Goal: Task Accomplishment & Management: Use online tool/utility

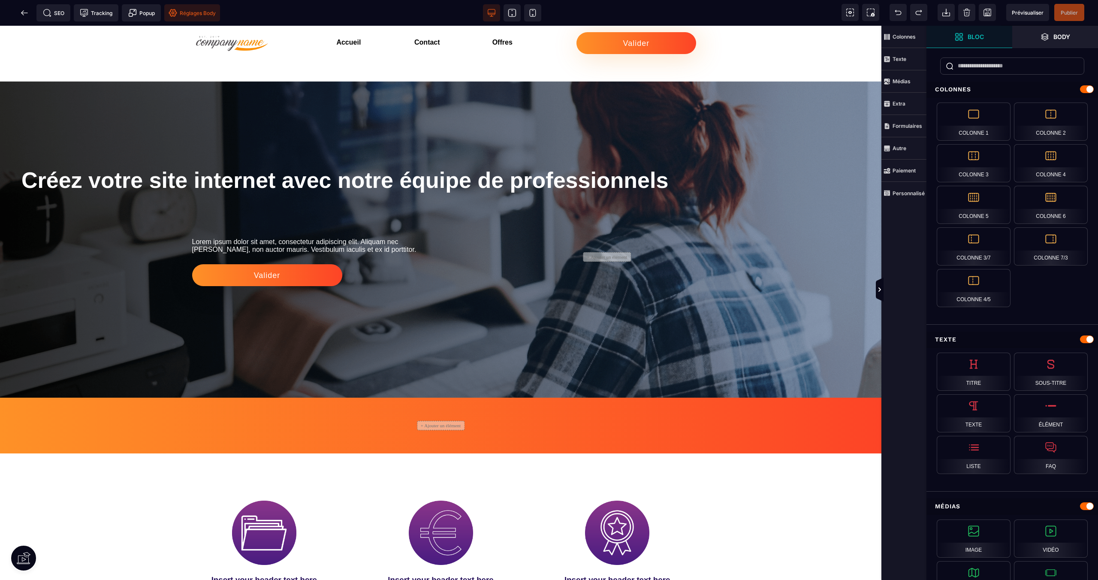
click at [195, 20] on span "Réglages Body" at bounding box center [192, 12] width 56 height 17
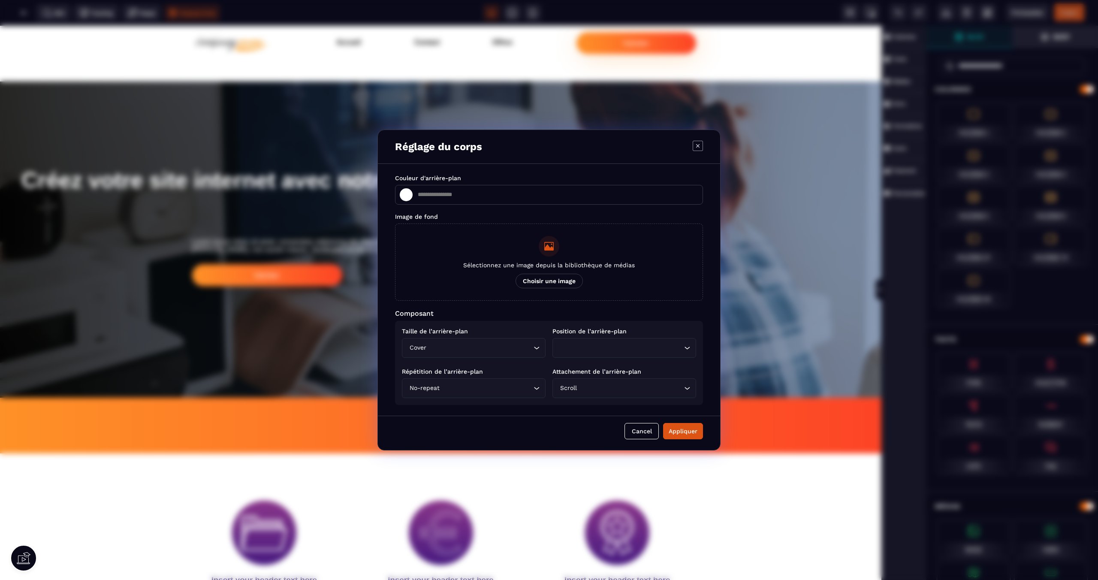
type input "*******"
click at [249, 15] on div "Réglage du corps Couleur d'arrière-plan ******* ******* Image de fond Sélection…" at bounding box center [549, 290] width 1098 height 580
type input "*******"
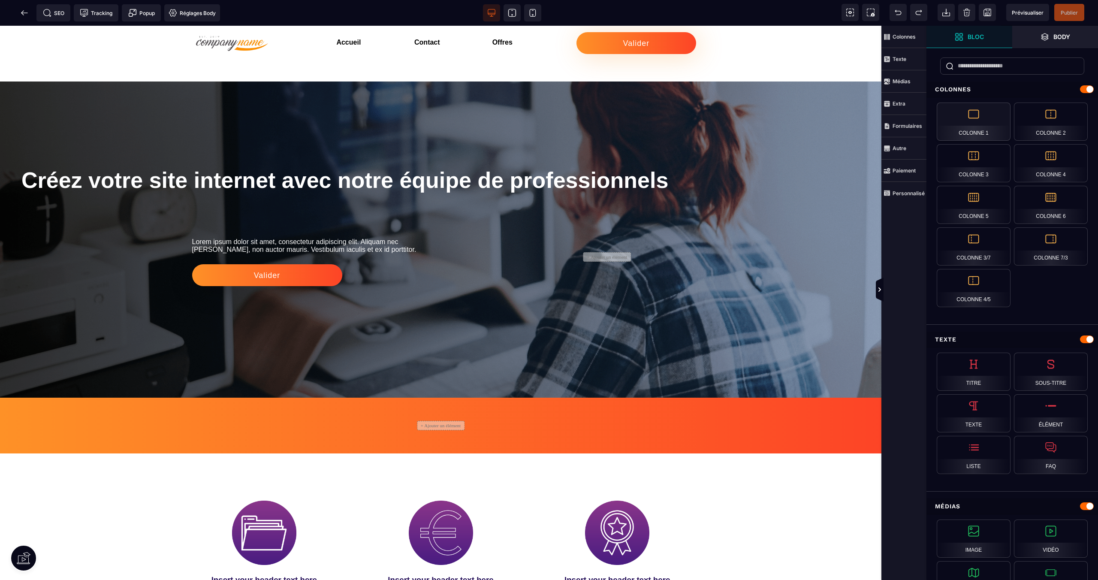
click at [977, 113] on div "Colonne 1" at bounding box center [974, 122] width 74 height 38
click at [898, 191] on strong "Personnalisé" at bounding box center [909, 193] width 32 height 6
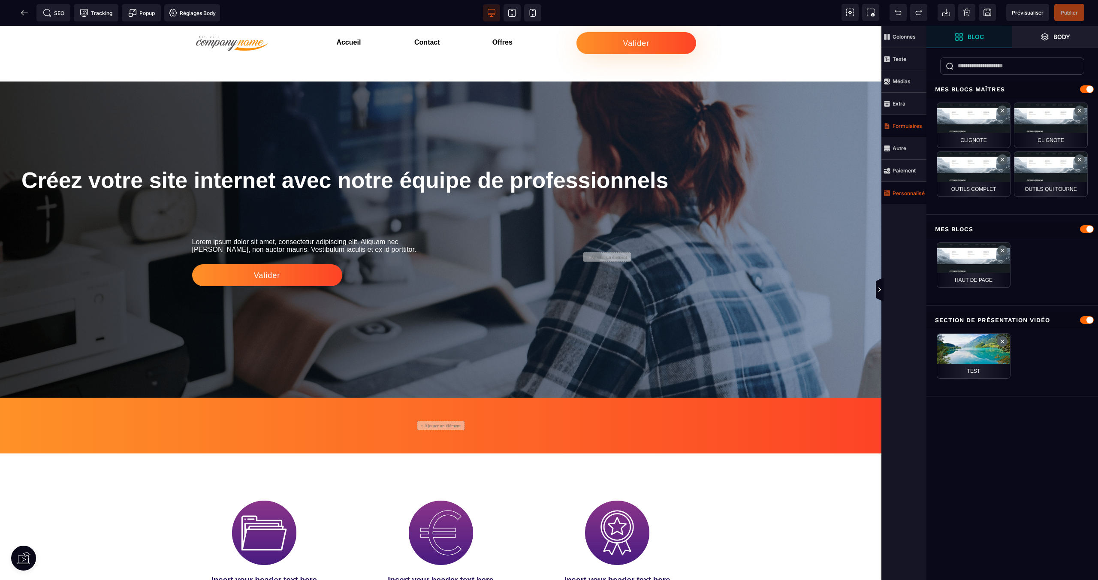
click at [895, 134] on span "Formulaires" at bounding box center [904, 126] width 45 height 22
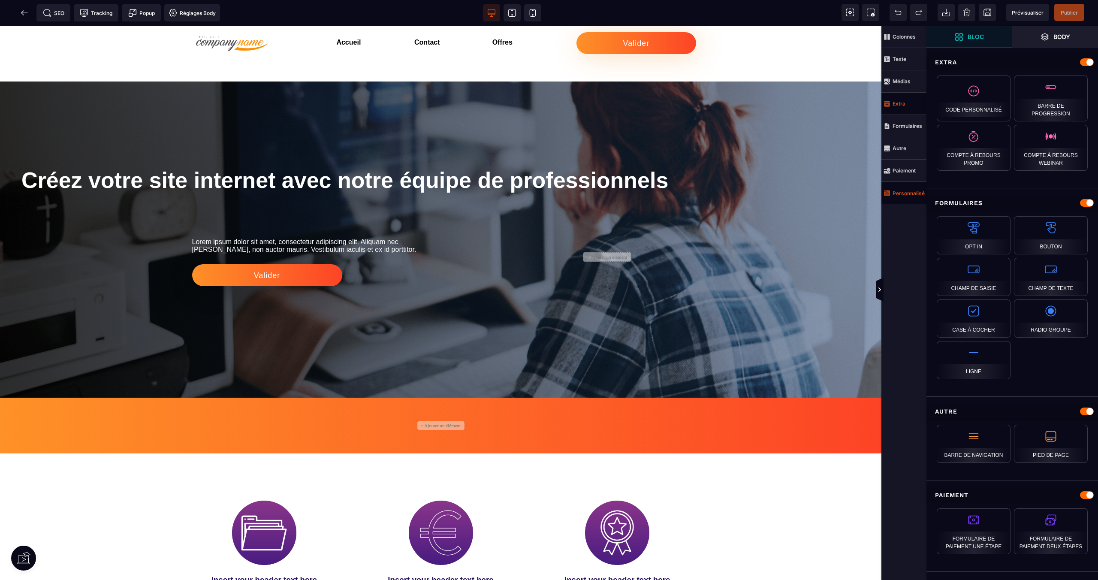
click at [895, 114] on span "Extra" at bounding box center [904, 104] width 45 height 22
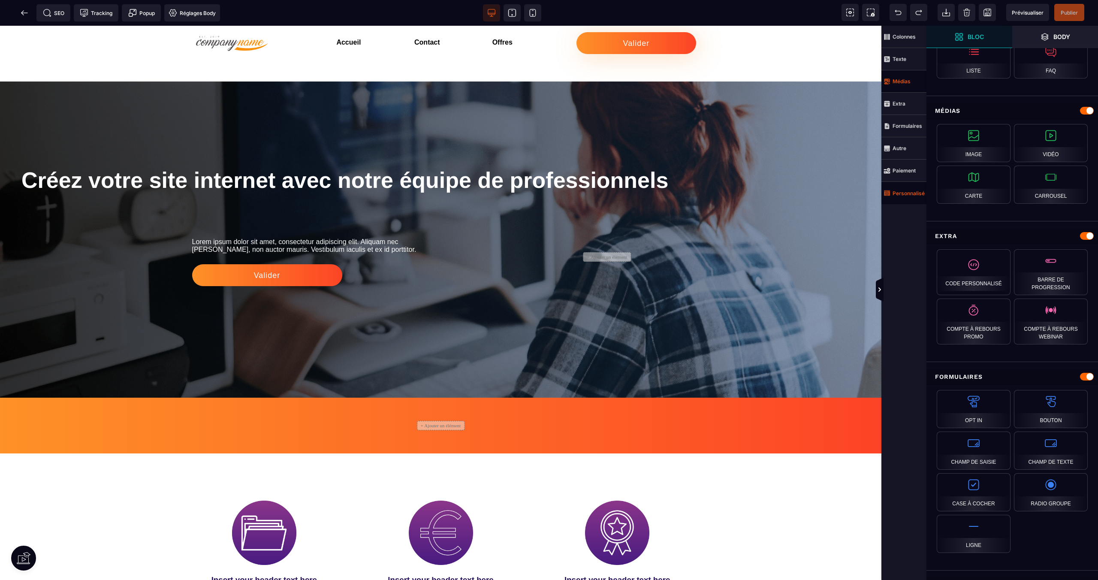
click at [895, 88] on span "Médias" at bounding box center [904, 81] width 45 height 22
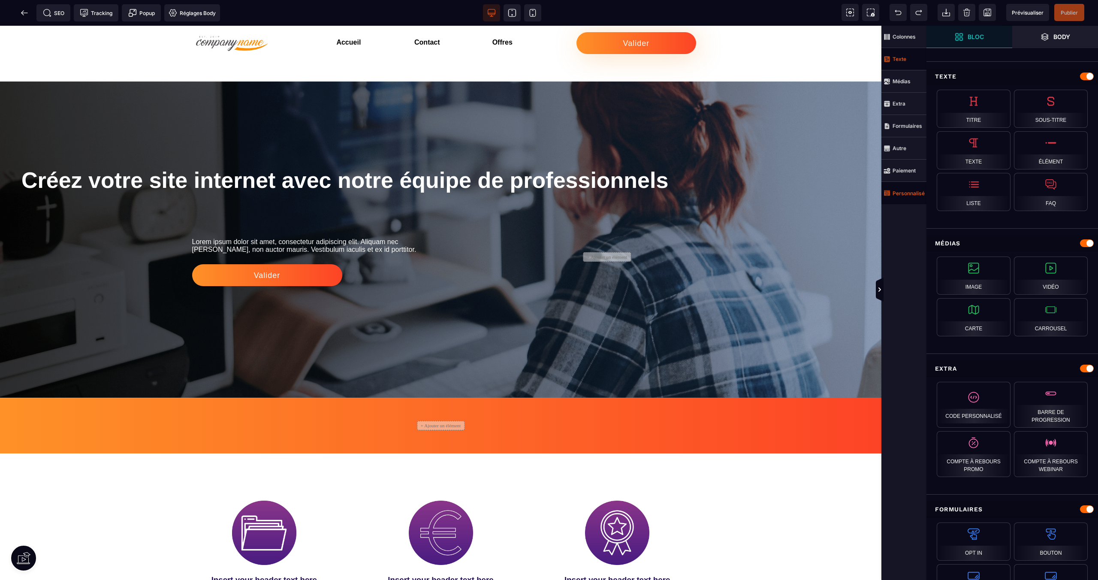
click at [899, 67] on span "Texte" at bounding box center [904, 59] width 45 height 22
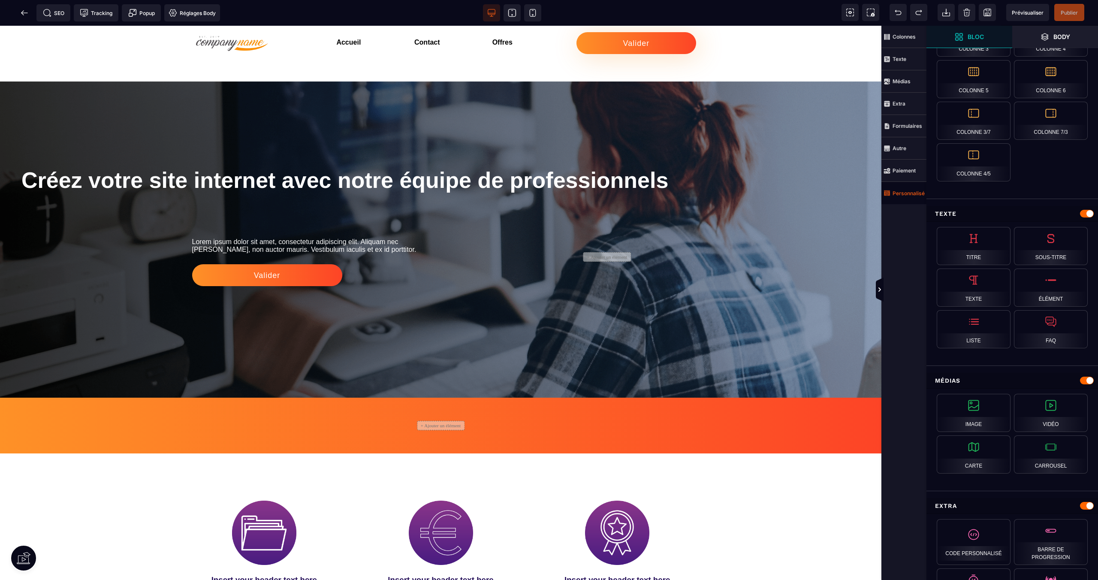
scroll to position [128, 0]
click at [192, 9] on span "Réglages Body" at bounding box center [192, 13] width 47 height 9
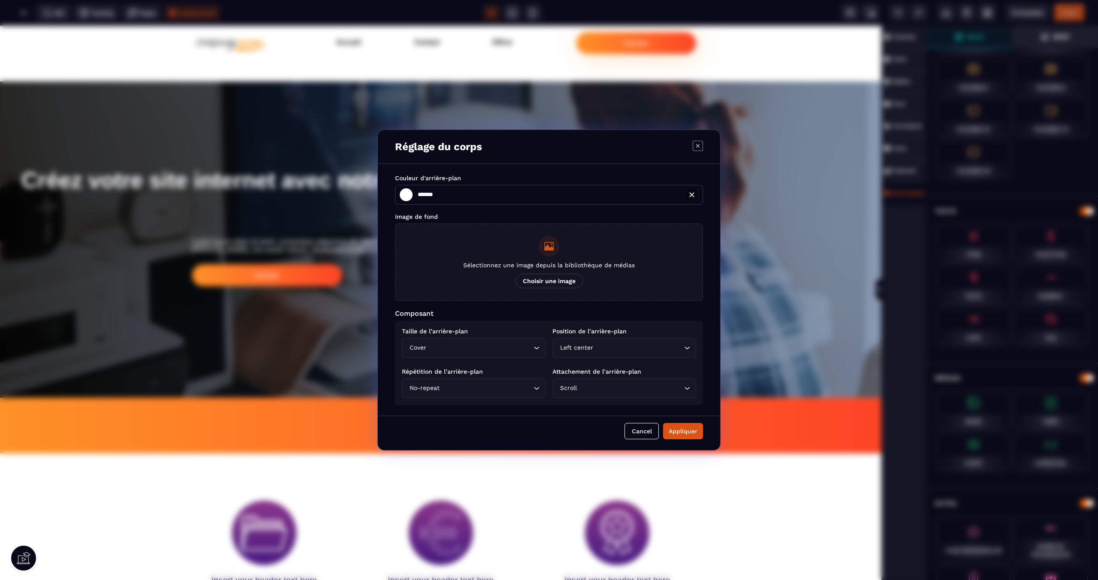
click at [564, 276] on span "Choisir une image" at bounding box center [549, 281] width 67 height 15
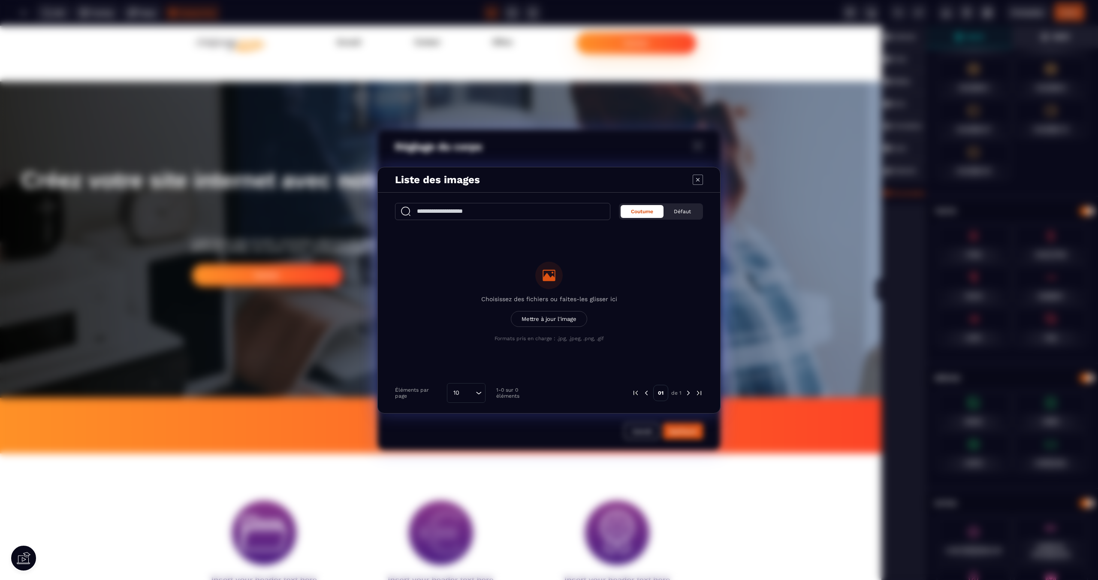
click at [536, 318] on span "Mettre à jour l'image" at bounding box center [549, 319] width 76 height 16
click at [0, 0] on input "Choisissez des fichiers ou faites-les glisser ici Mettre à jour l'image Formats…" at bounding box center [0, 0] width 0 height 0
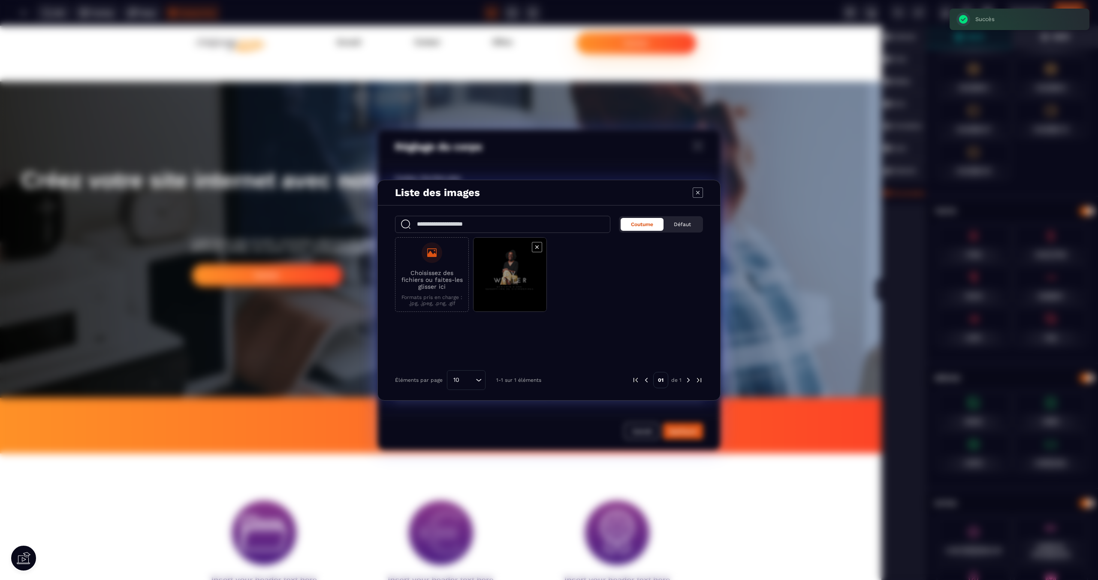
click at [529, 297] on span "Modal window" at bounding box center [510, 275] width 73 height 75
click at [507, 300] on span "Modal window" at bounding box center [510, 275] width 73 height 75
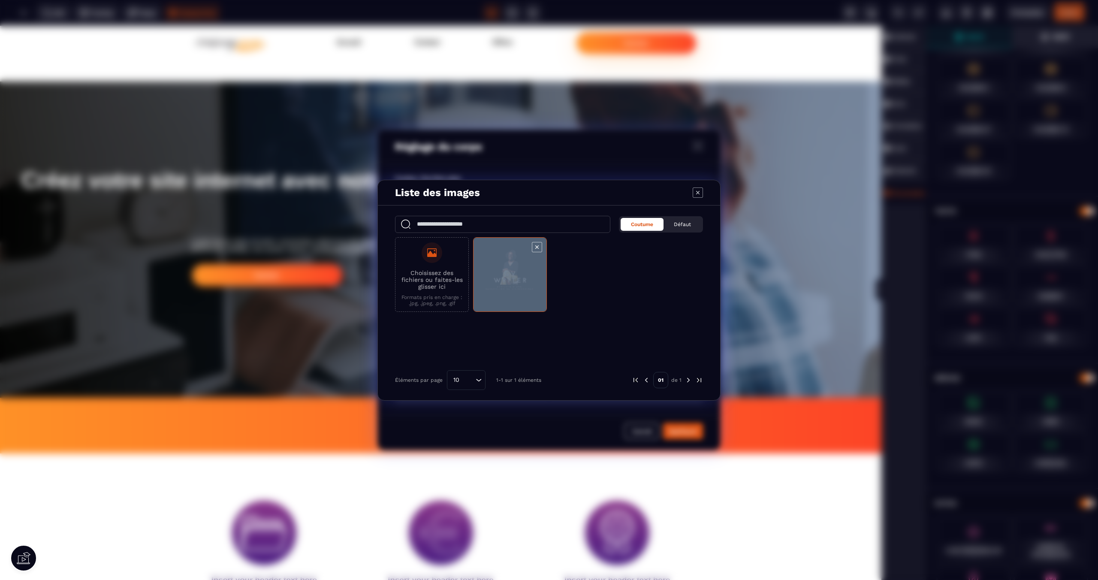
click at [507, 300] on span "Modal window" at bounding box center [510, 275] width 73 height 75
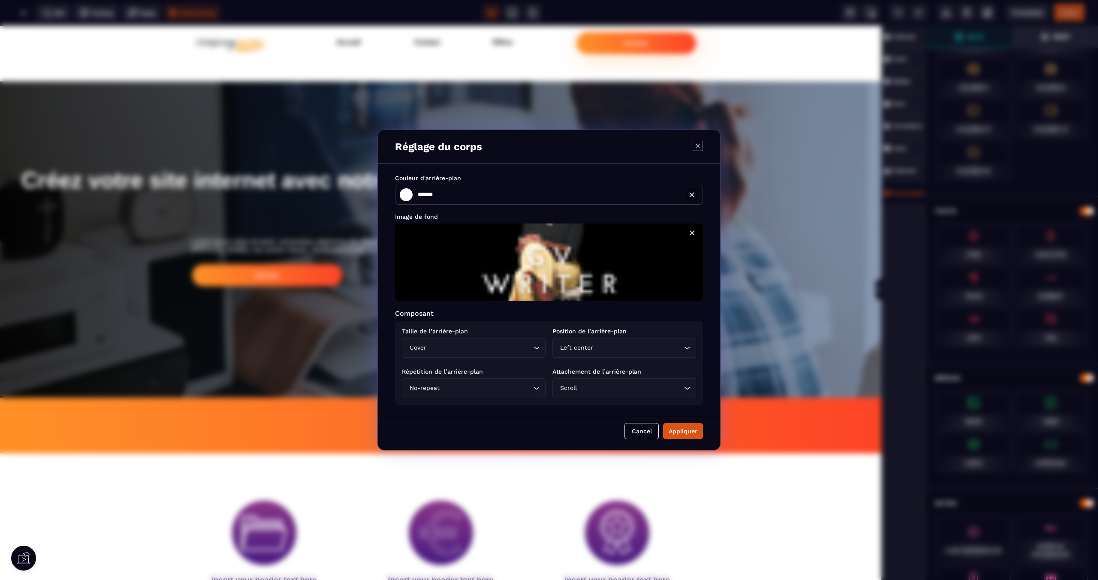
click at [511, 254] on img "Modal window" at bounding box center [549, 262] width 308 height 77
click at [696, 235] on icon "Modal window" at bounding box center [692, 233] width 9 height 9
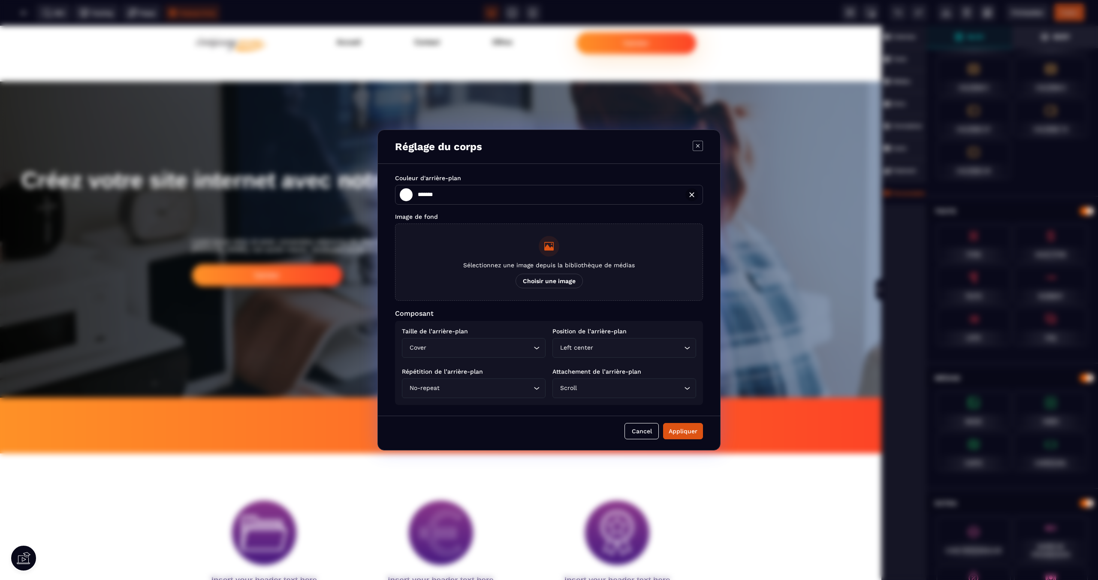
click at [565, 282] on span "Choisir une image" at bounding box center [549, 281] width 67 height 15
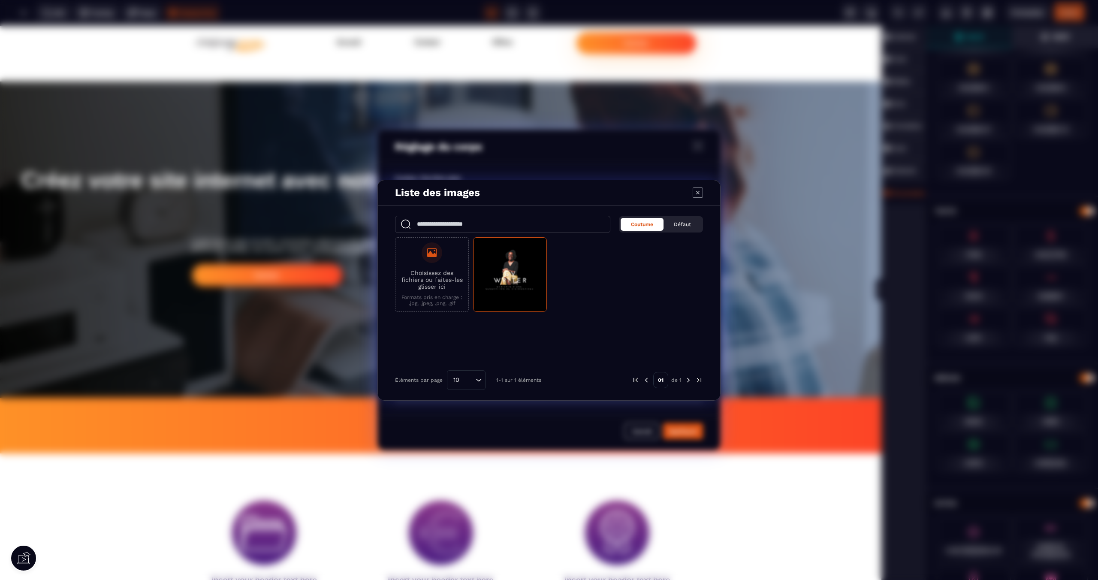
click at [436, 275] on p "Choisissez des fichiers ou faites-les glisser ici" at bounding box center [432, 279] width 64 height 21
click at [0, 0] on input "Choisissez des fichiers ou faites-les glisser ici Formats pris en charge : .jpg…" at bounding box center [0, 0] width 0 height 0
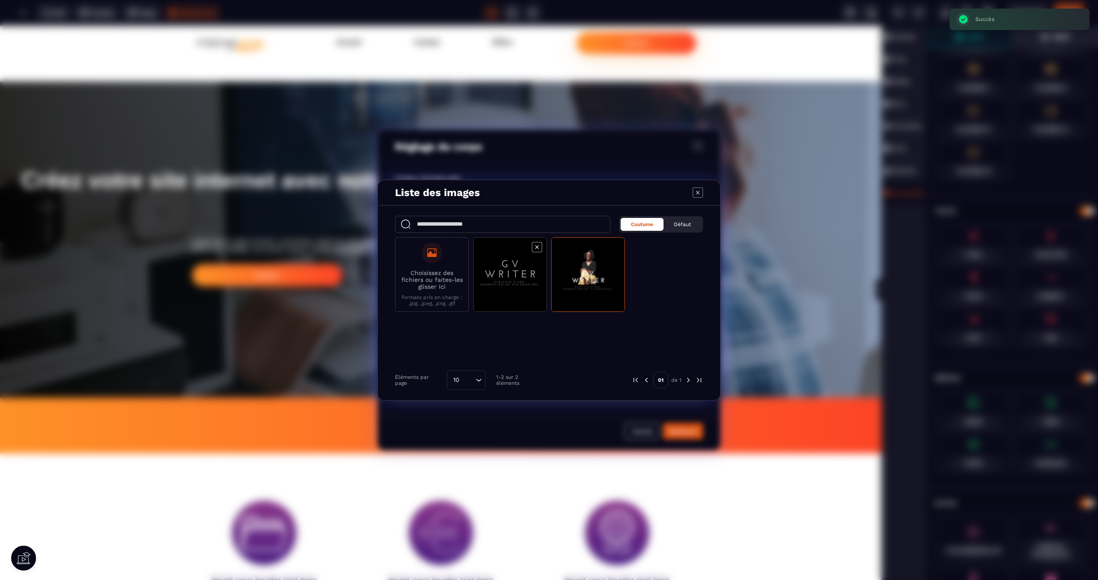
click at [519, 281] on span "Modal window" at bounding box center [510, 275] width 73 height 75
click at [535, 281] on span "Modal window" at bounding box center [510, 275] width 73 height 75
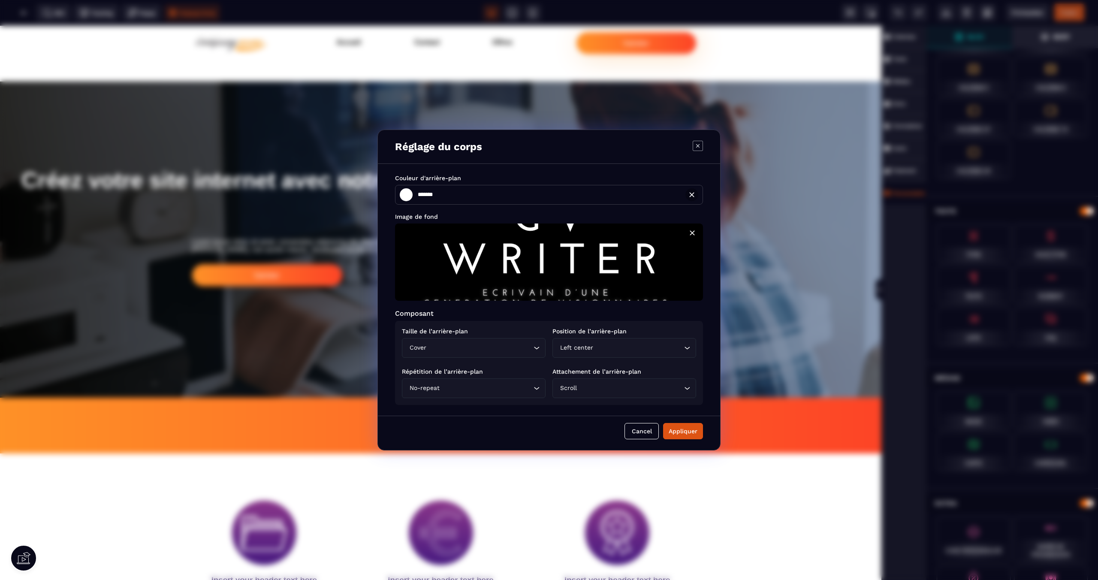
click at [485, 353] on div "Cover Loading..." at bounding box center [474, 348] width 144 height 20
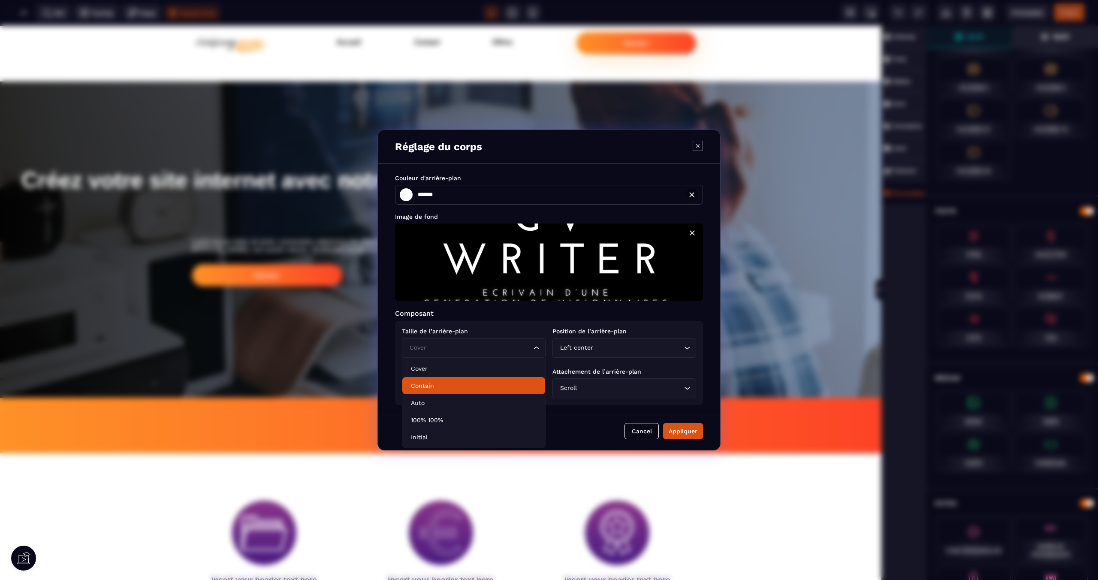
click at [502, 384] on p "Contain" at bounding box center [474, 385] width 126 height 9
click at [496, 353] on input "Search for option" at bounding box center [470, 347] width 124 height 9
click at [460, 365] on p "Cover" at bounding box center [474, 368] width 126 height 9
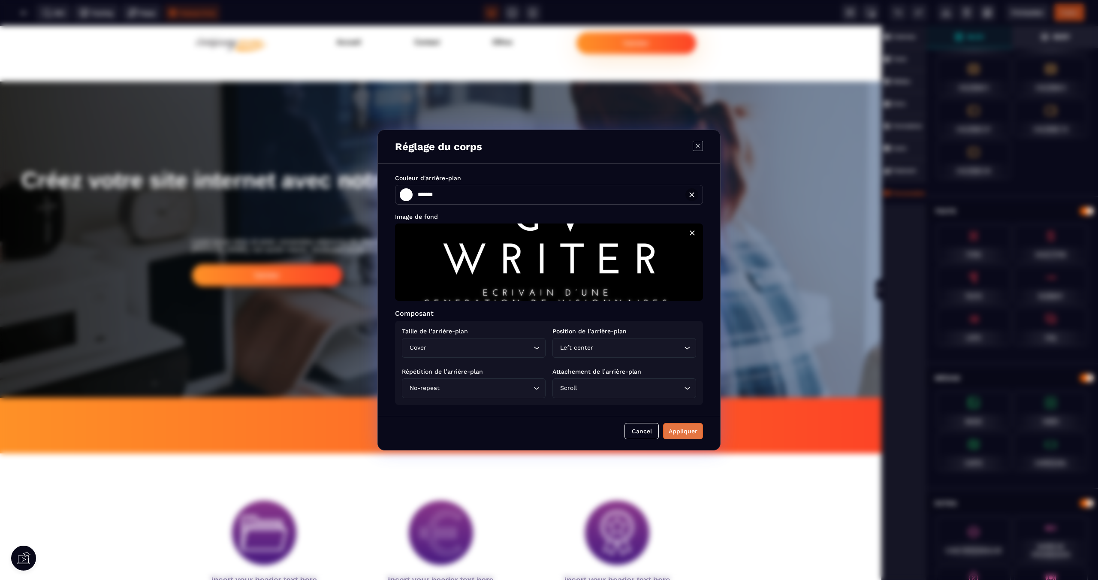
click at [687, 432] on div "Appliquer" at bounding box center [683, 431] width 29 height 9
type input "*******"
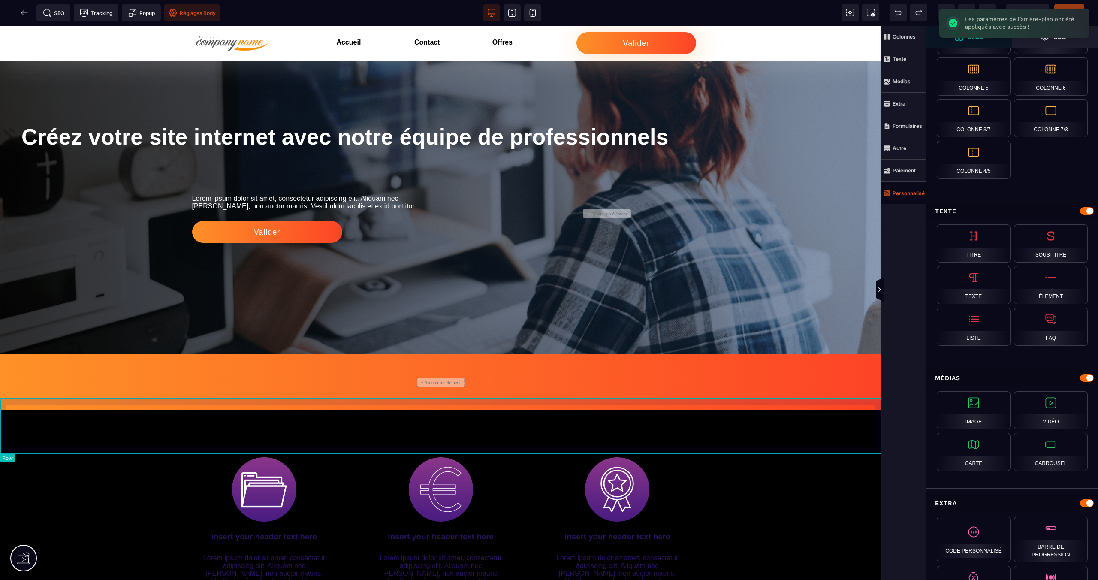
scroll to position [0, 0]
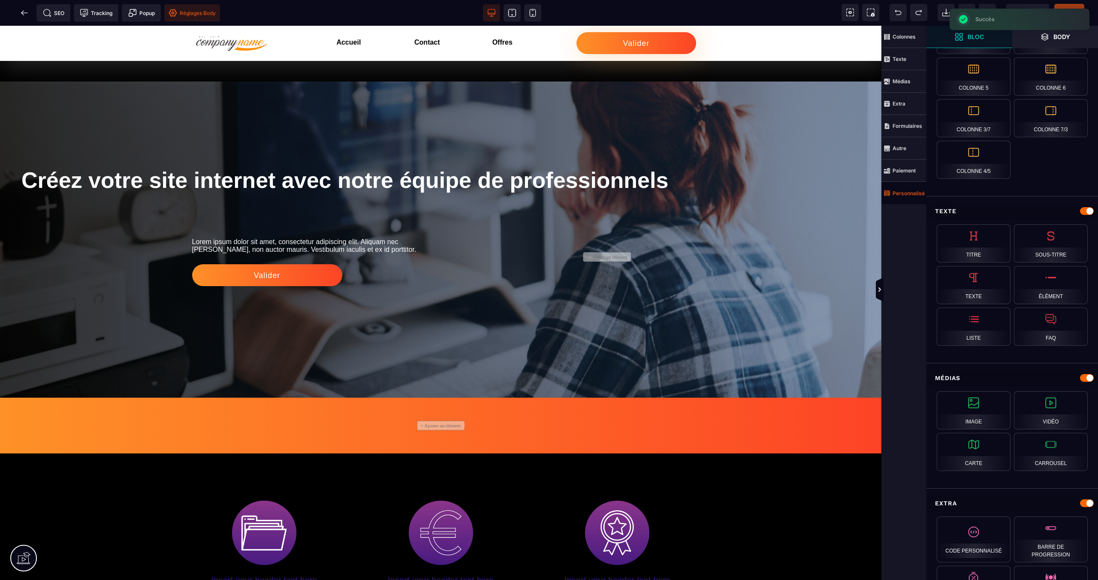
click at [193, 11] on span "Réglages Body" at bounding box center [192, 13] width 47 height 9
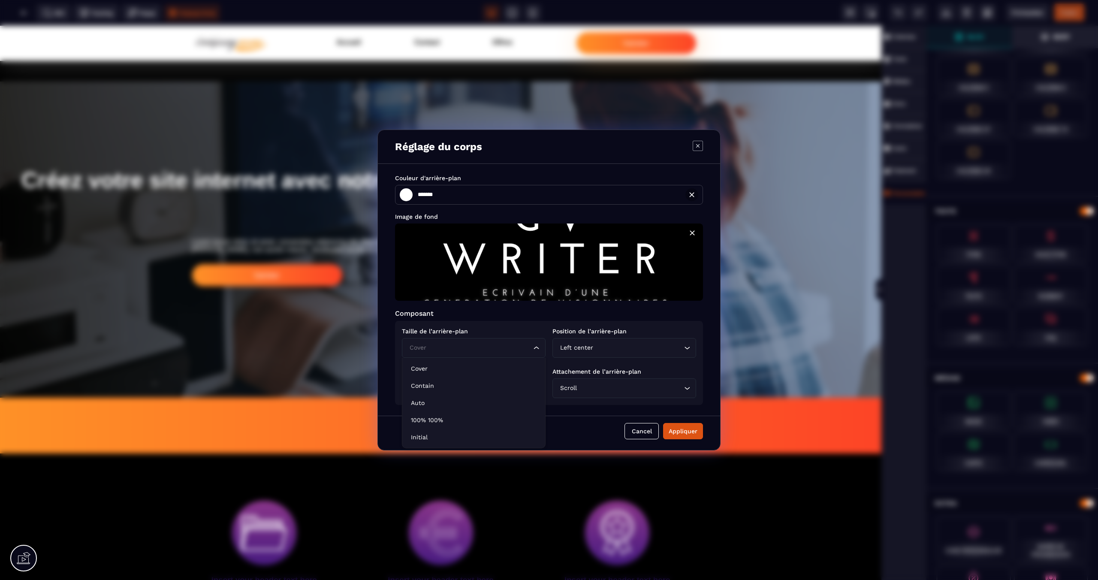
click at [451, 346] on input "Search for option" at bounding box center [470, 347] width 124 height 9
click at [484, 326] on div "Taille de l’arrière-plan Cover Loading... Position de l’arrière-plan Left cente…" at bounding box center [549, 363] width 308 height 84
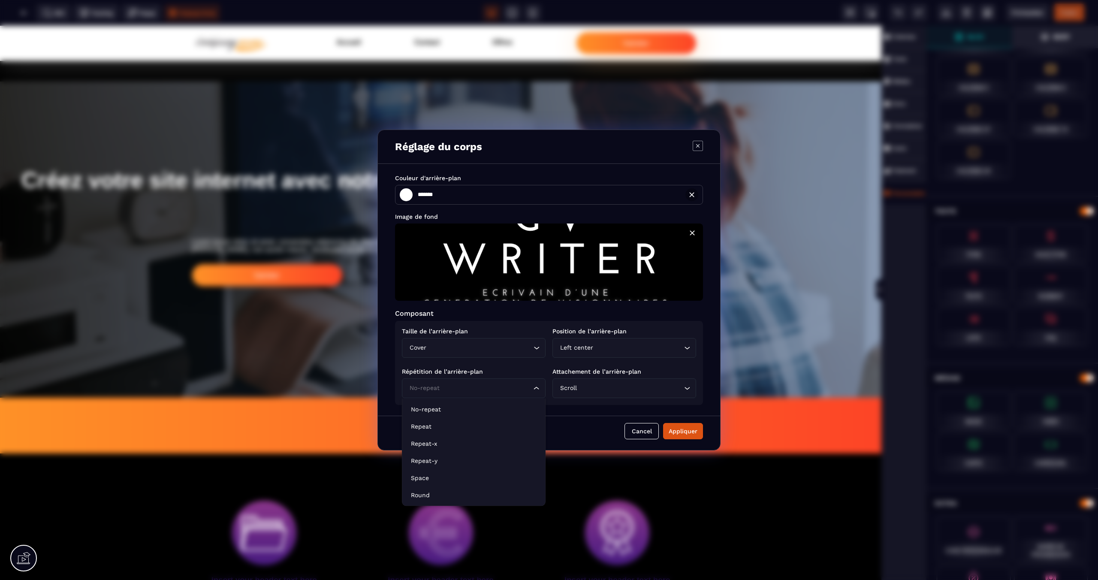
click at [513, 389] on input "Search for option" at bounding box center [470, 388] width 124 height 9
click at [465, 424] on p "Repeat" at bounding box center [474, 426] width 126 height 9
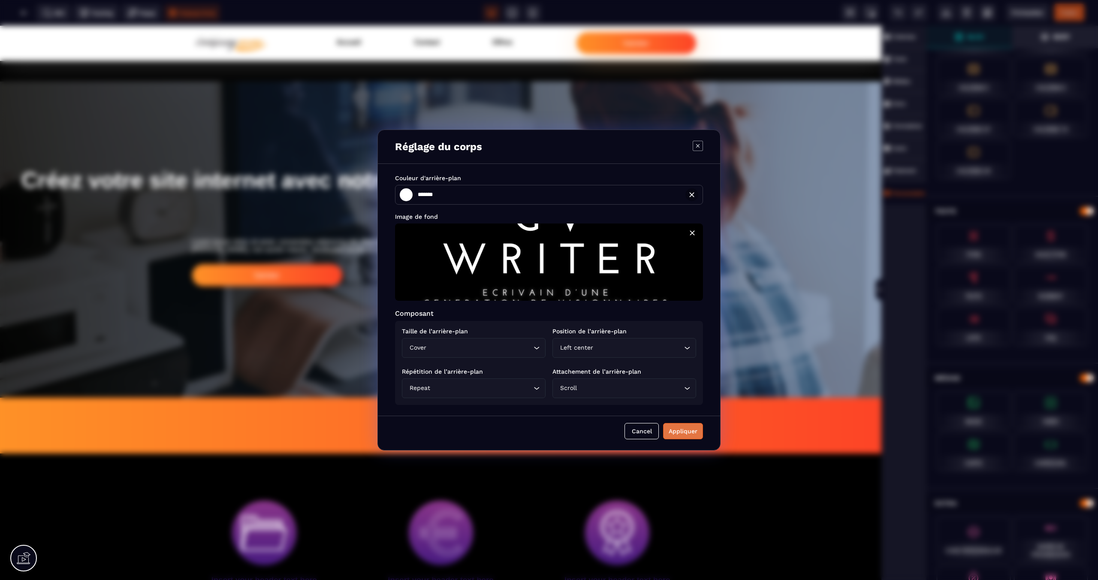
click at [691, 430] on div "Appliquer" at bounding box center [683, 431] width 29 height 9
type input "*******"
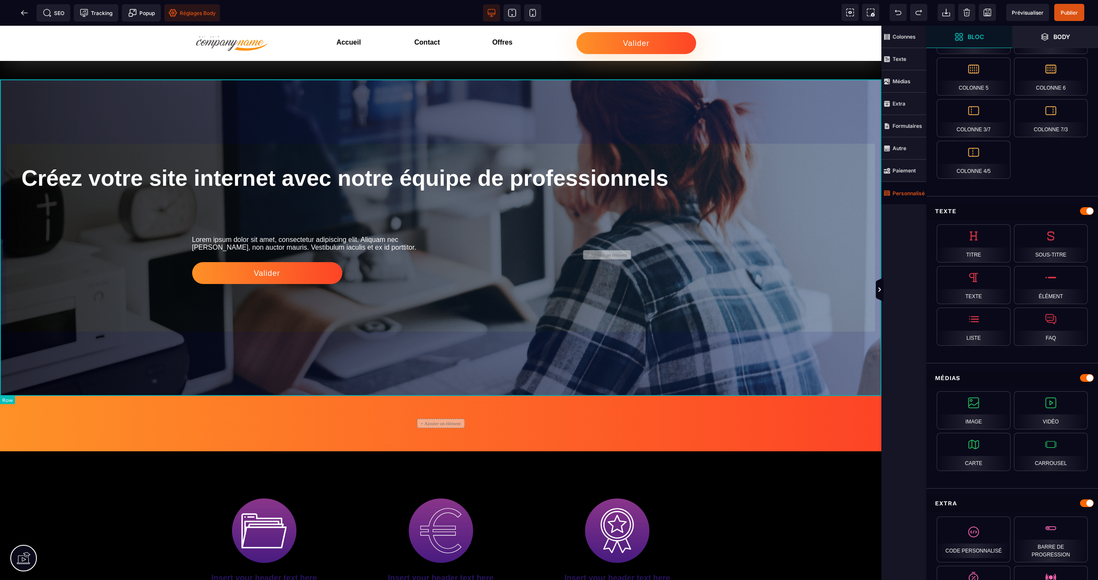
scroll to position [1, 0]
